Goal: Find specific page/section: Find specific page/section

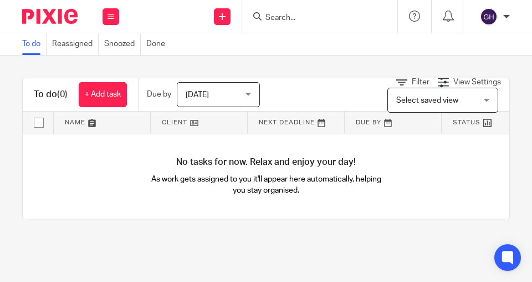
click at [299, 19] on input "Search" at bounding box center [314, 18] width 100 height 10
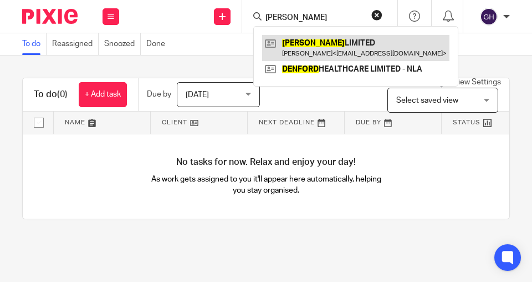
type input "DUNFORD"
click at [347, 50] on link at bounding box center [355, 47] width 187 height 25
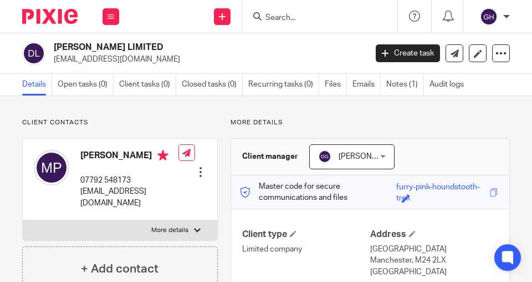
click at [342, 154] on span "[PERSON_NAME]" at bounding box center [369, 156] width 61 height 8
click at [339, 124] on p "More details" at bounding box center [370, 122] width 279 height 9
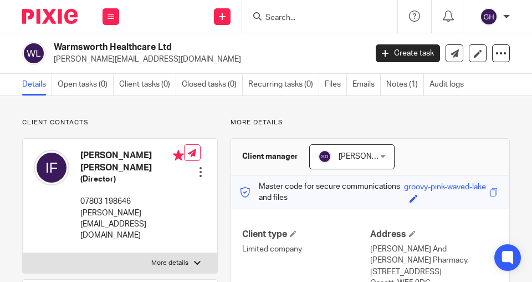
click at [278, 21] on input "Search" at bounding box center [314, 18] width 100 height 10
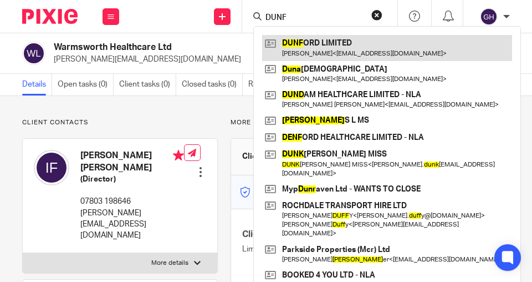
type input "DUNF"
click at [324, 45] on link at bounding box center [387, 47] width 250 height 25
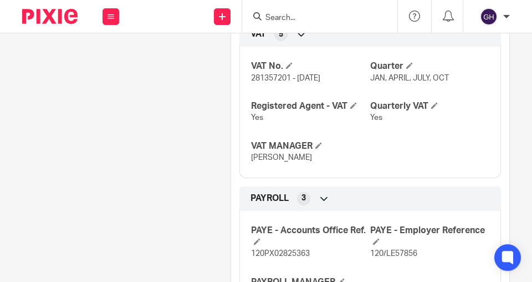
scroll to position [728, 0]
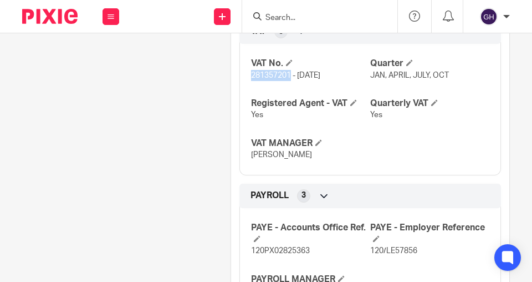
drag, startPoint x: 248, startPoint y: 108, endPoint x: 289, endPoint y: 108, distance: 40.5
click at [289, 79] on span "281357201 - 26/10/17" at bounding box center [285, 75] width 69 height 8
copy span "281357201"
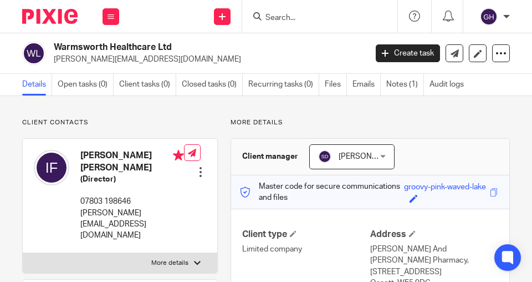
click at [297, 14] on input "Search" at bounding box center [314, 18] width 100 height 10
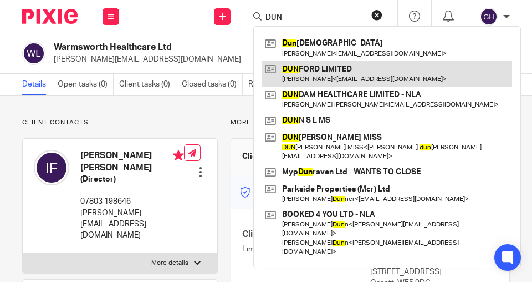
type input "DUN"
click at [309, 71] on link at bounding box center [387, 73] width 250 height 25
